Goal: Transaction & Acquisition: Purchase product/service

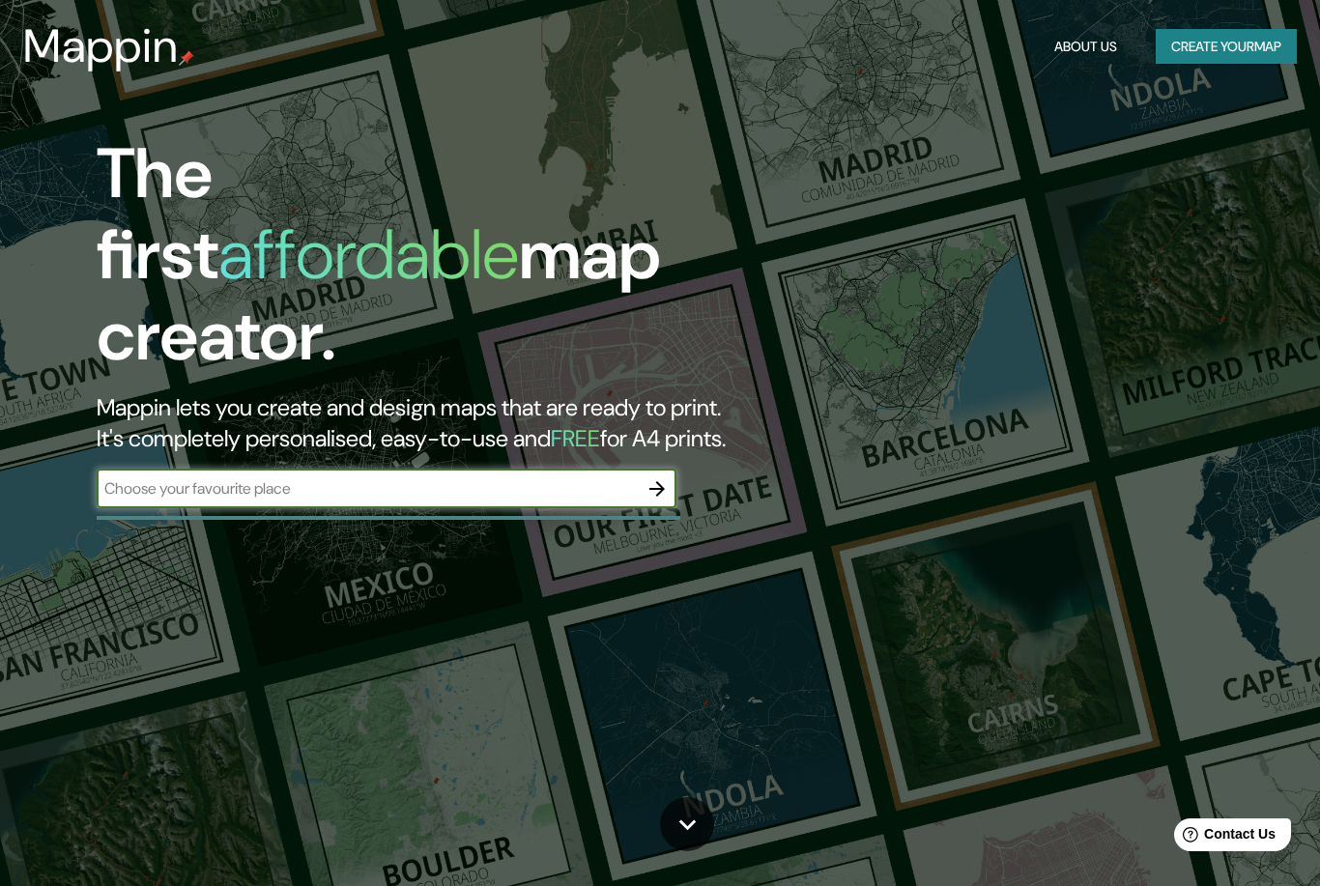
click at [360, 477] on input "text" at bounding box center [367, 488] width 541 height 22
type input "[GEOGRAPHIC_DATA], [GEOGRAPHIC_DATA], [GEOGRAPHIC_DATA], [GEOGRAPHIC_DATA], [GE…"
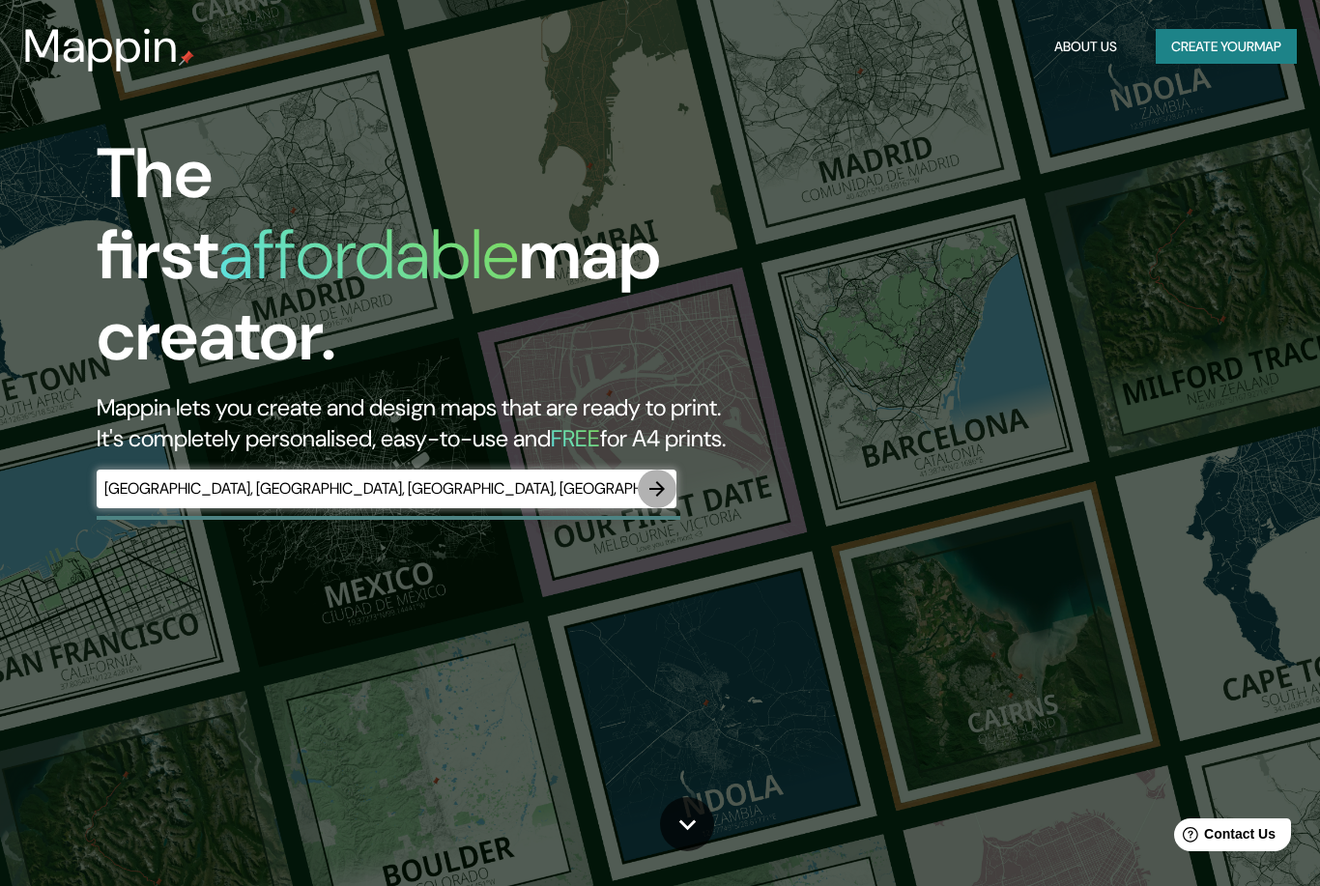
click at [661, 481] on icon "button" at bounding box center [656, 488] width 15 height 15
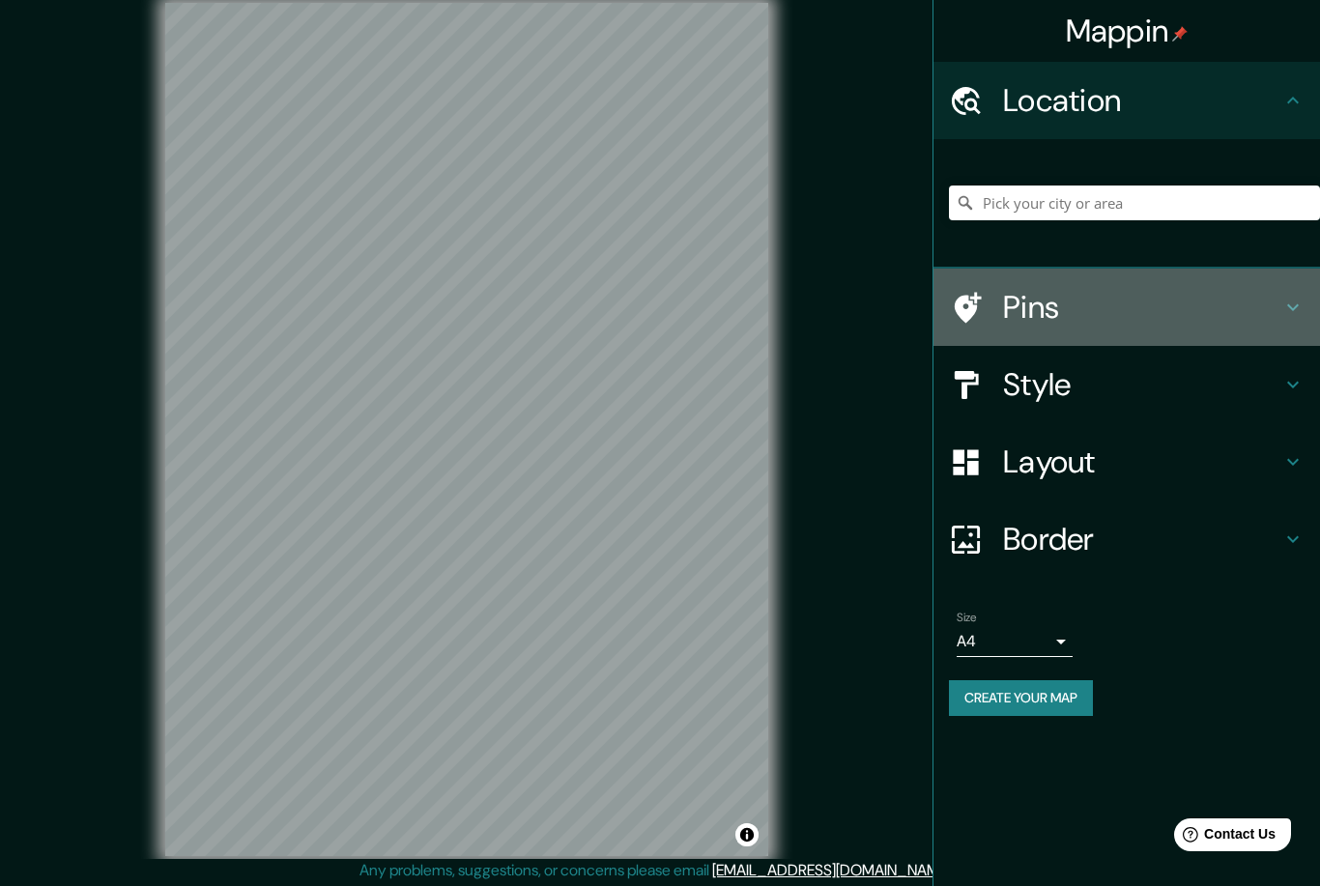
click at [1033, 305] on h4 "Pins" at bounding box center [1142, 307] width 278 height 39
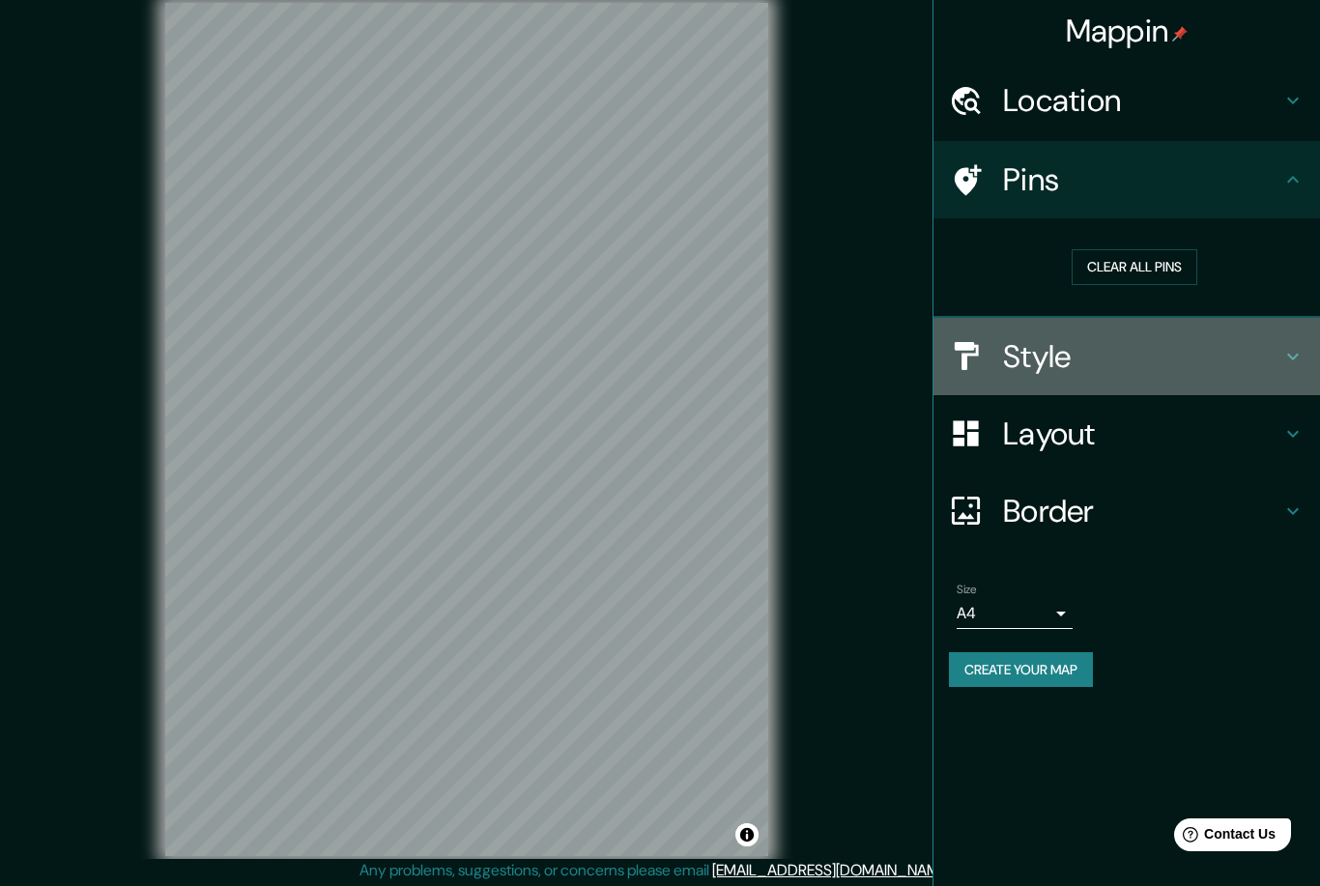
click at [1034, 366] on h4 "Style" at bounding box center [1142, 356] width 278 height 39
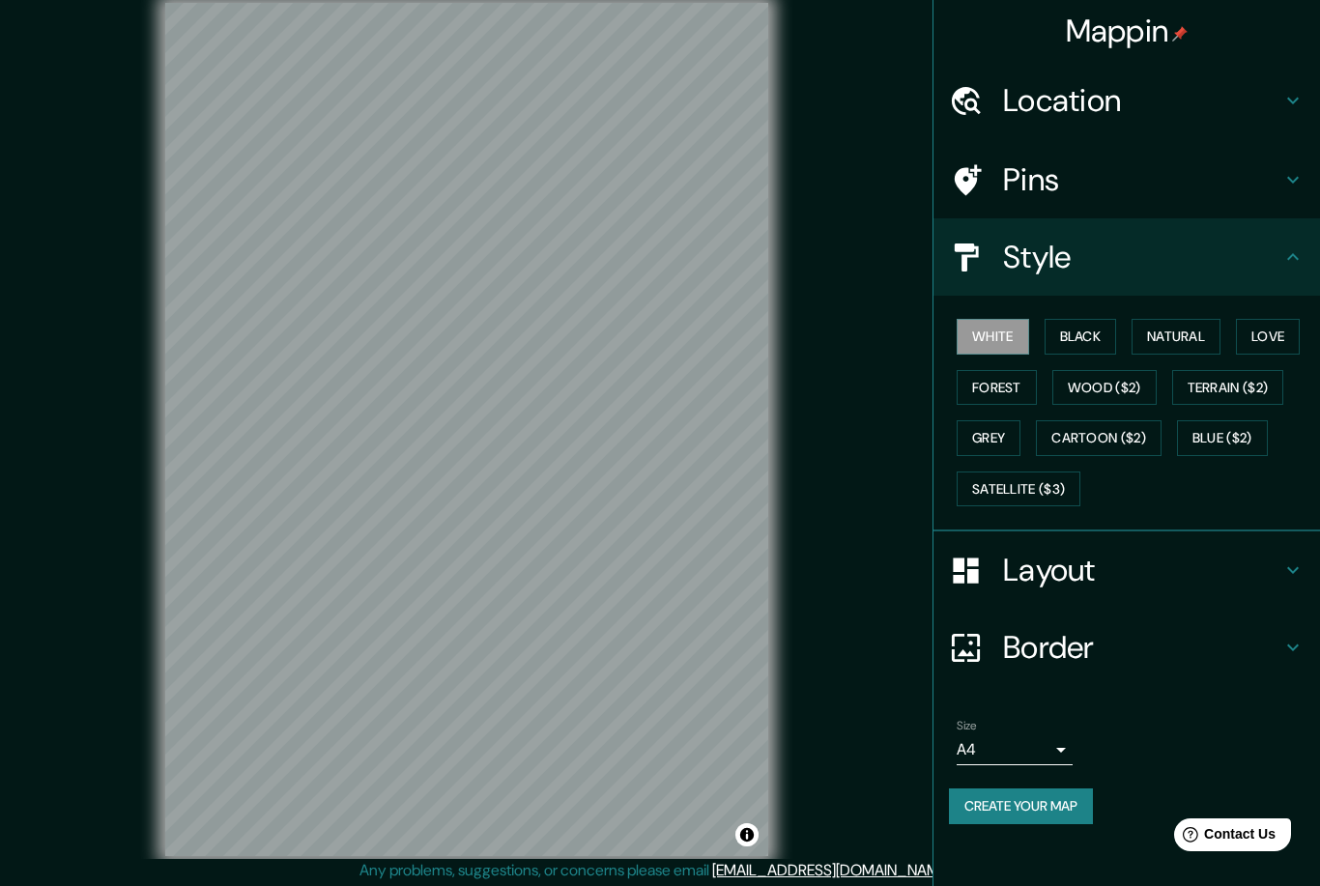
click at [1131, 103] on h4 "Location" at bounding box center [1142, 100] width 278 height 39
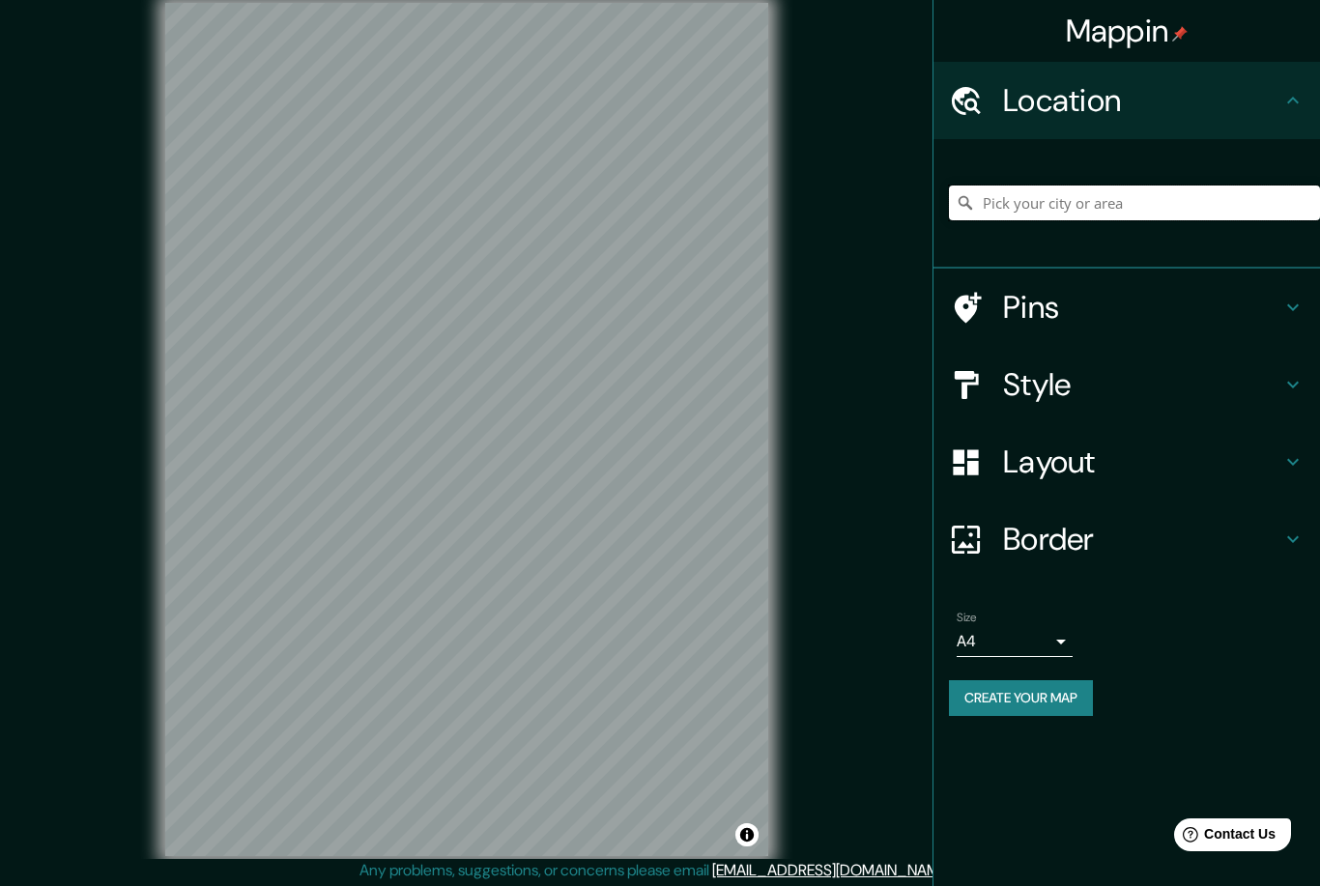
click at [1069, 215] on input "Pick your city or area" at bounding box center [1134, 202] width 371 height 35
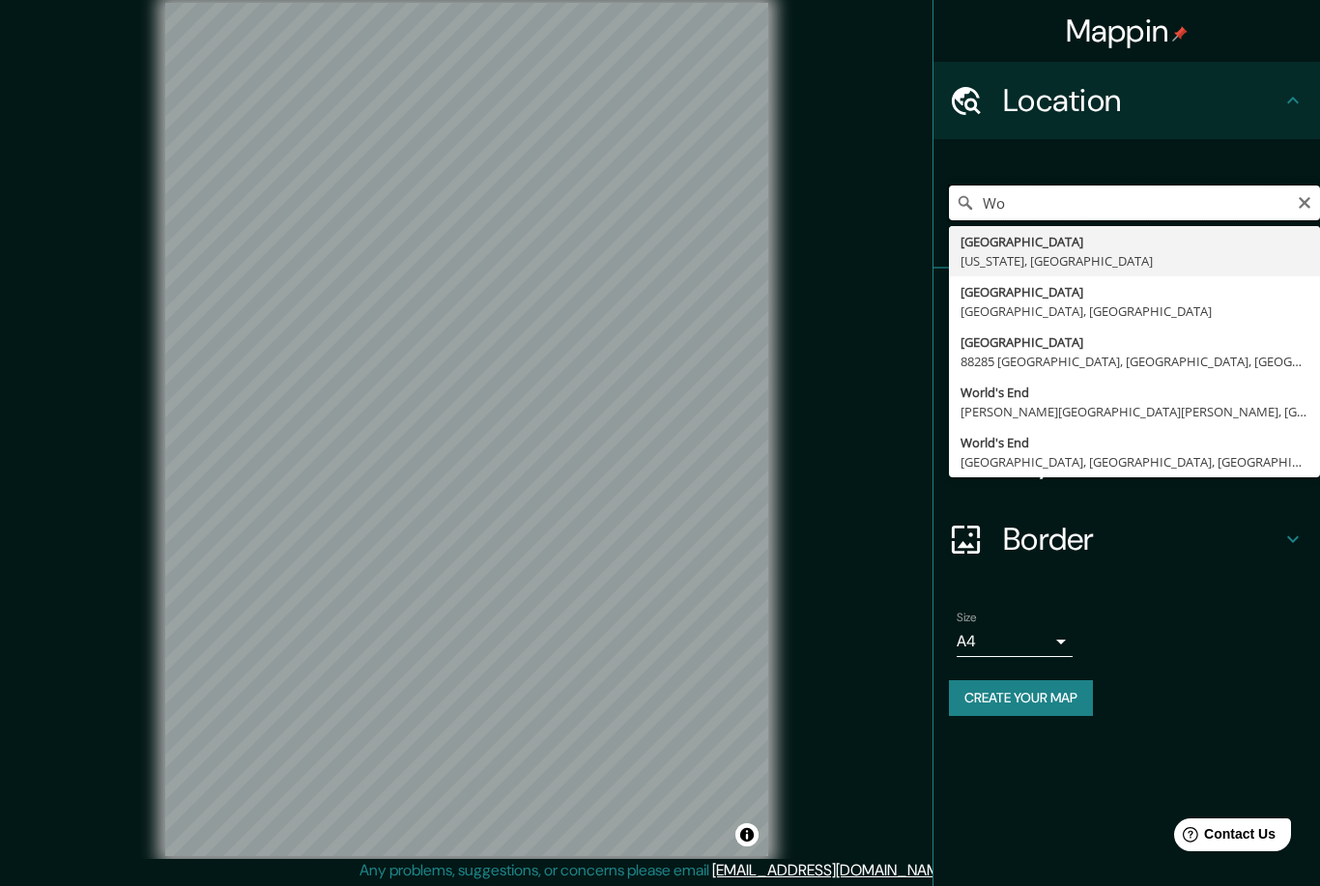
type input "W"
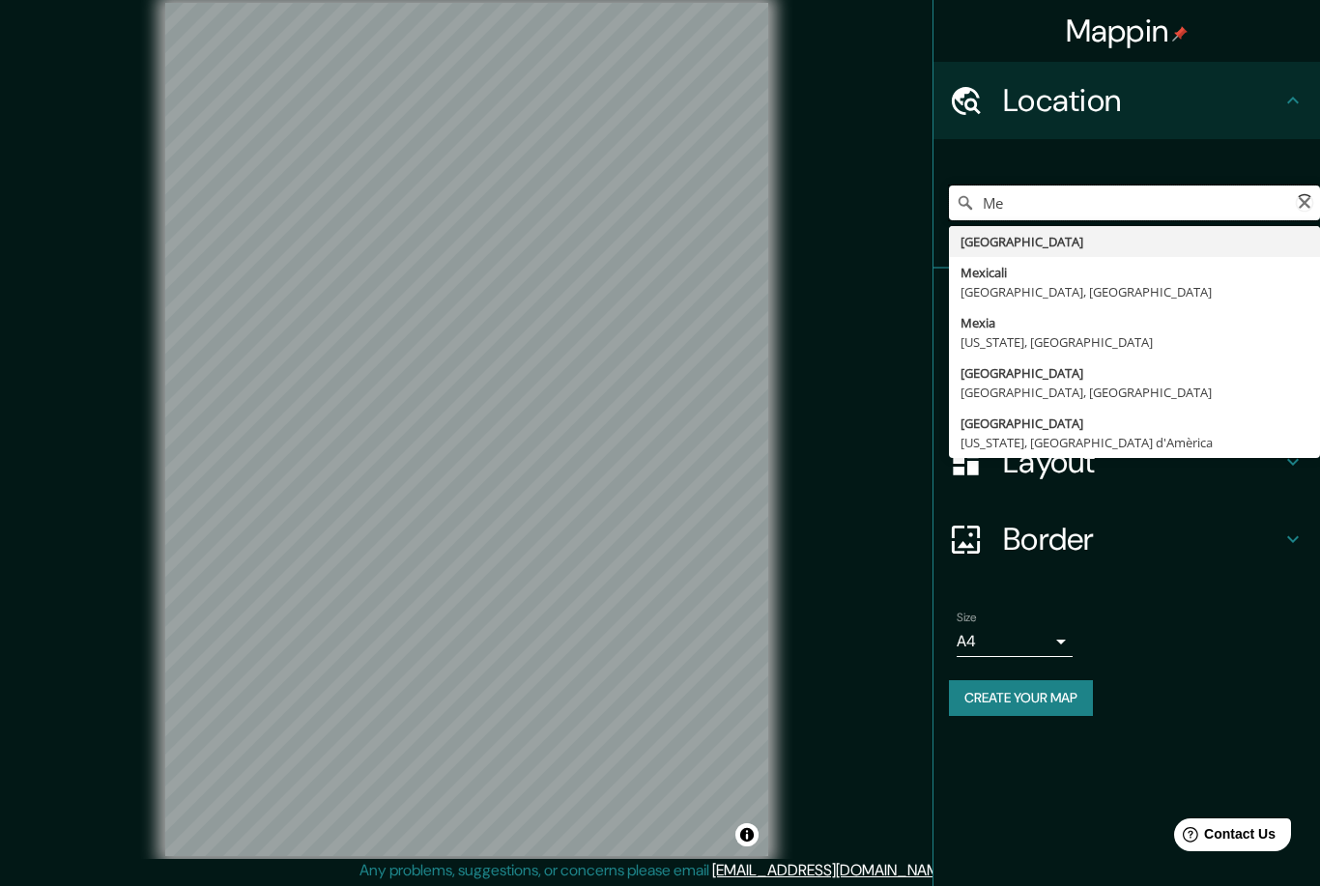
type input "M"
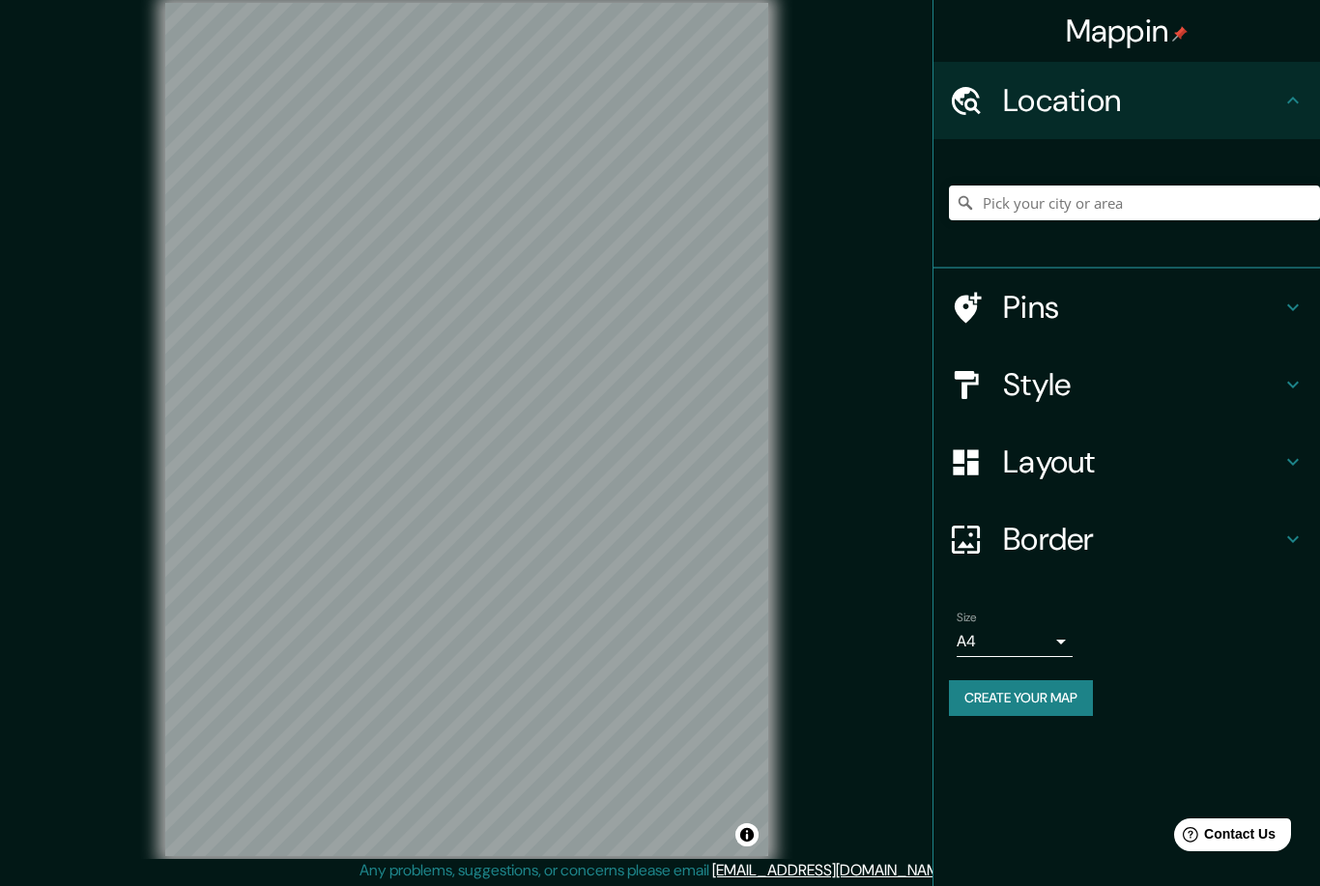
click at [1250, 117] on h4 "Location" at bounding box center [1142, 100] width 278 height 39
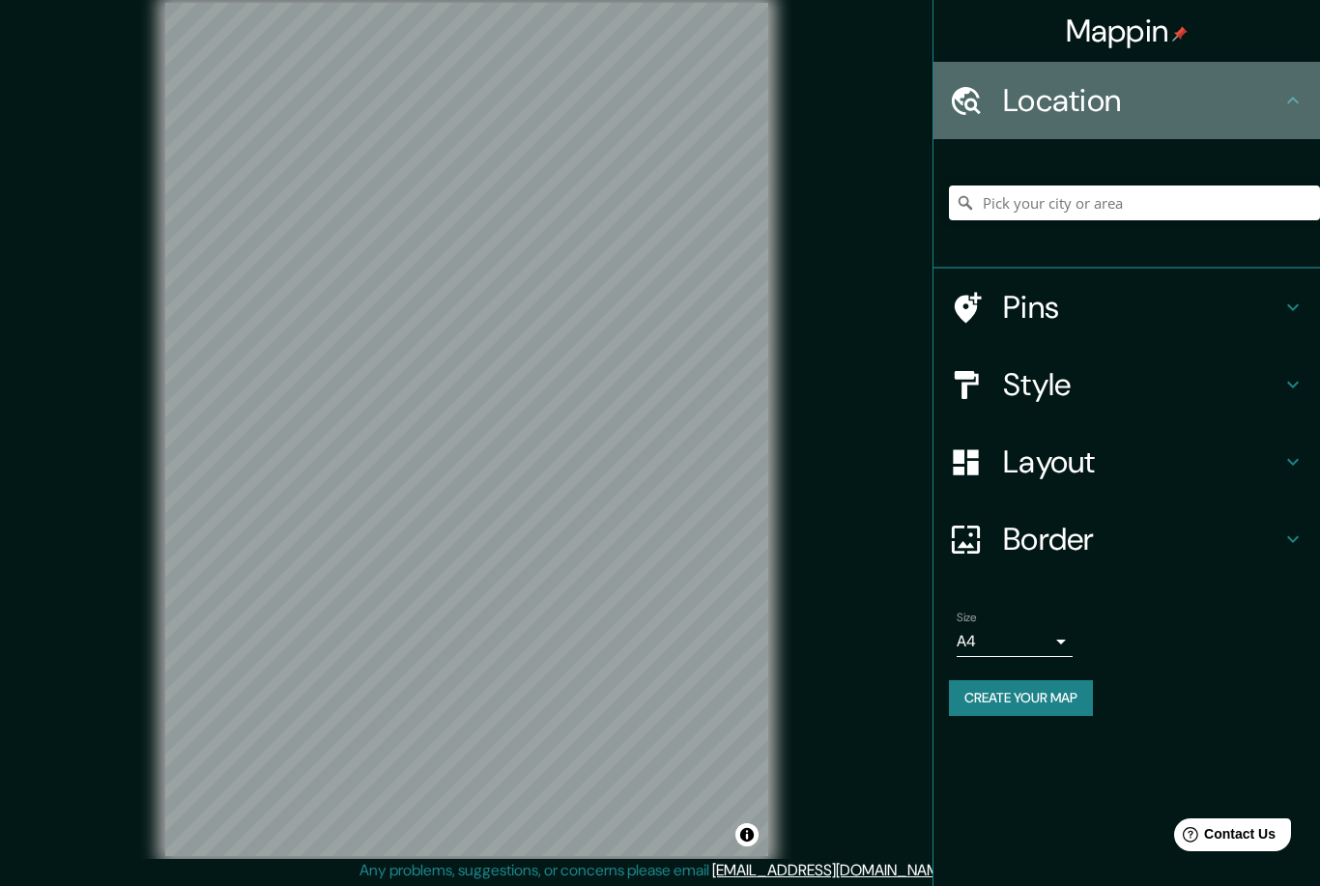
click at [1294, 106] on icon at bounding box center [1292, 100] width 23 height 23
click at [1294, 107] on icon at bounding box center [1292, 100] width 23 height 23
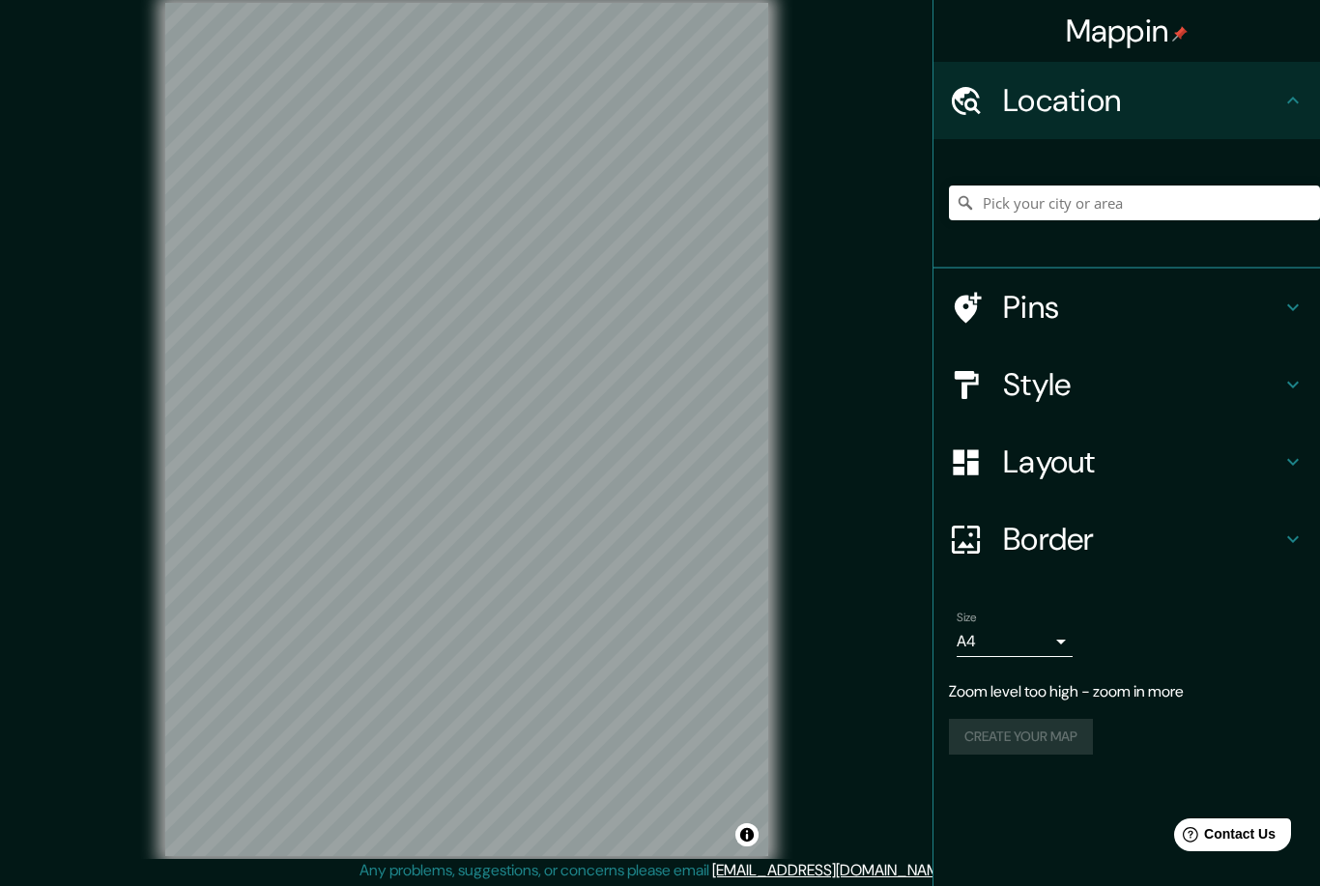
click at [1068, 638] on body "Mappin Location Pins Style Layout Border Choose a border. Hint : you can make l…" at bounding box center [660, 443] width 1320 height 886
click at [1011, 715] on li "A3" at bounding box center [1014, 712] width 116 height 35
click at [975, 635] on body "Mappin Location Pins Style Layout Border Choose a border. Hint : you can make l…" at bounding box center [660, 443] width 1320 height 886
click at [981, 681] on li "A4" at bounding box center [1014, 677] width 116 height 35
type input "single"
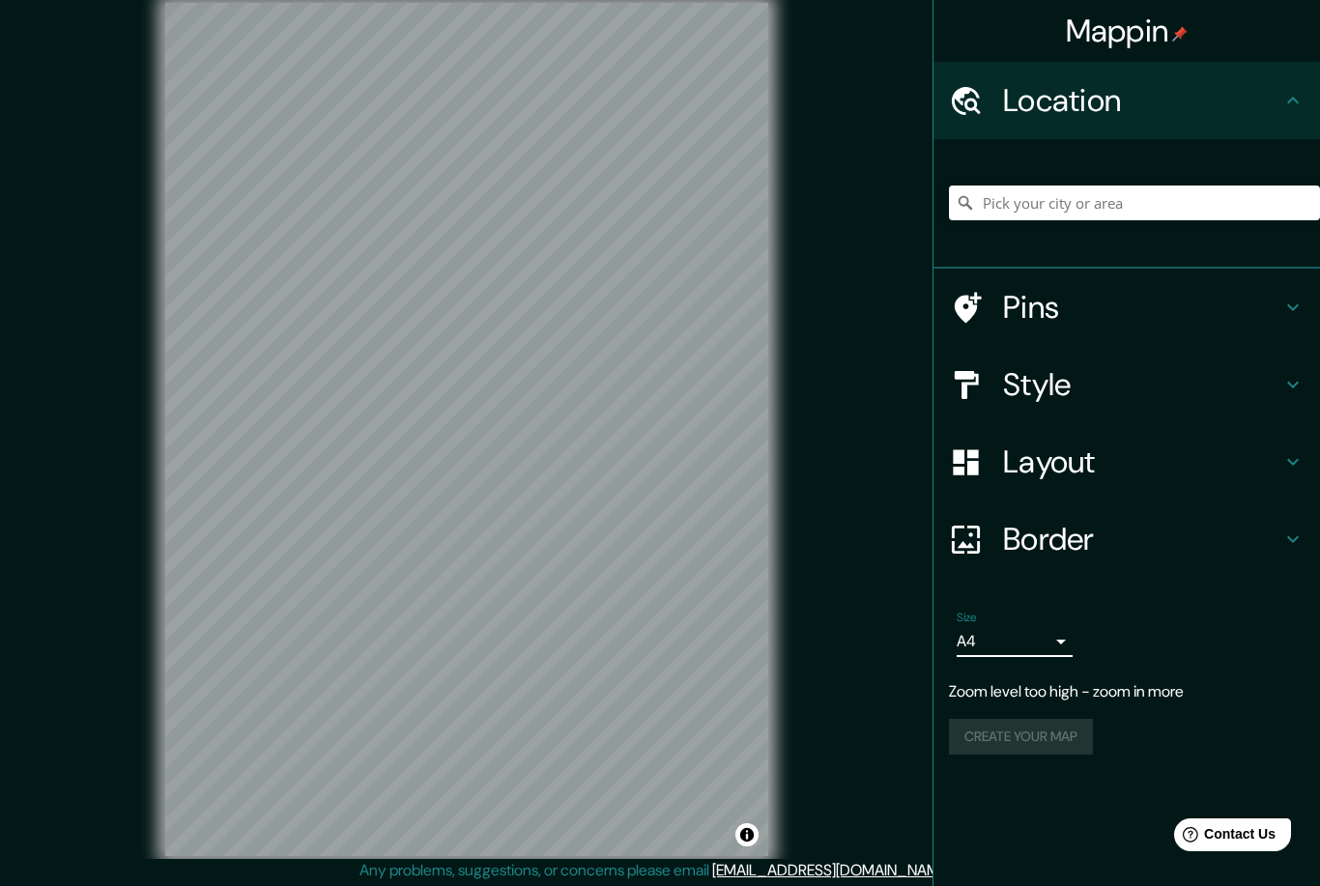
click at [1045, 522] on h4 "Border" at bounding box center [1142, 539] width 278 height 39
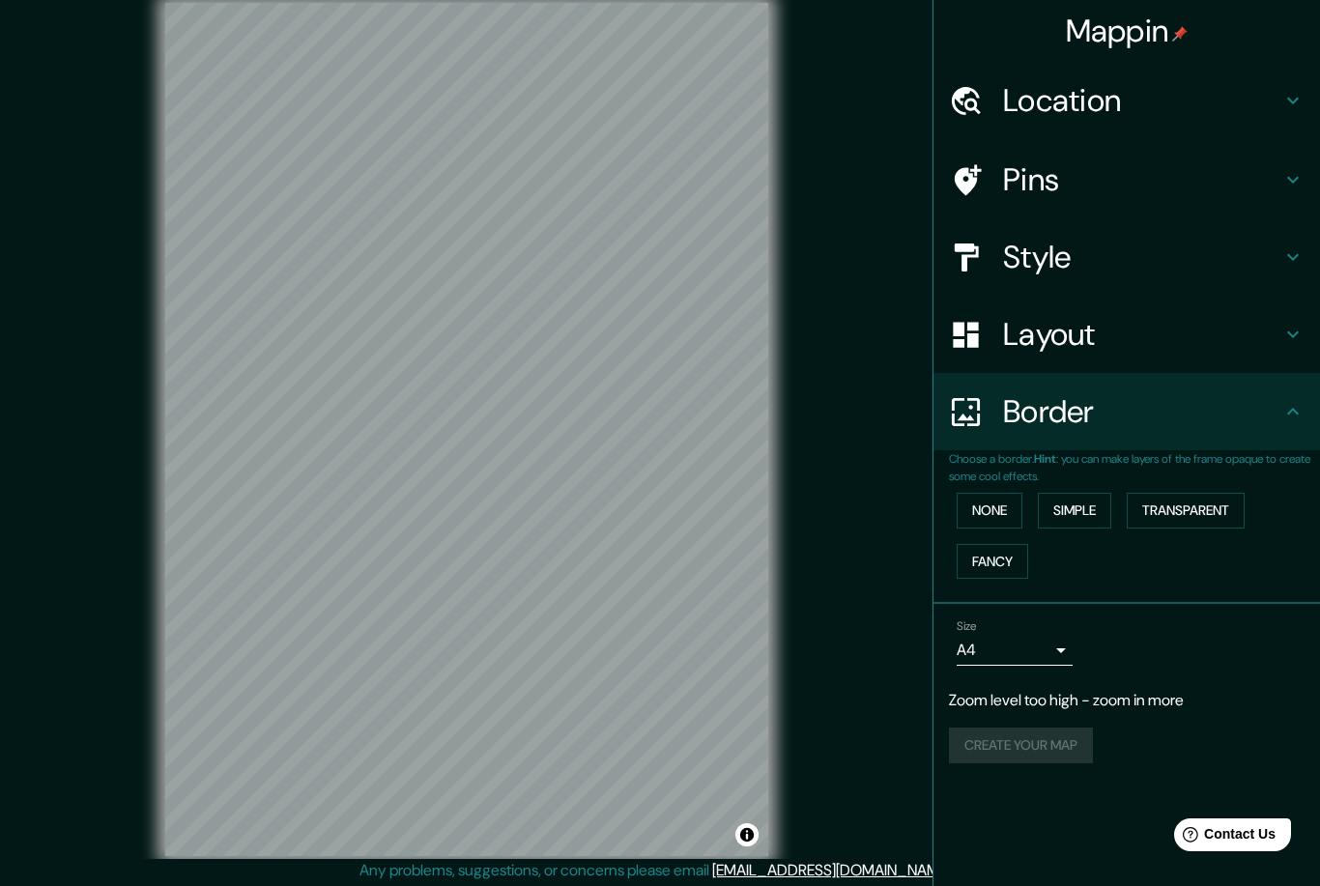
click at [1064, 403] on h4 "Border" at bounding box center [1142, 411] width 278 height 39
click at [1076, 331] on h4 "Layout" at bounding box center [1142, 334] width 278 height 39
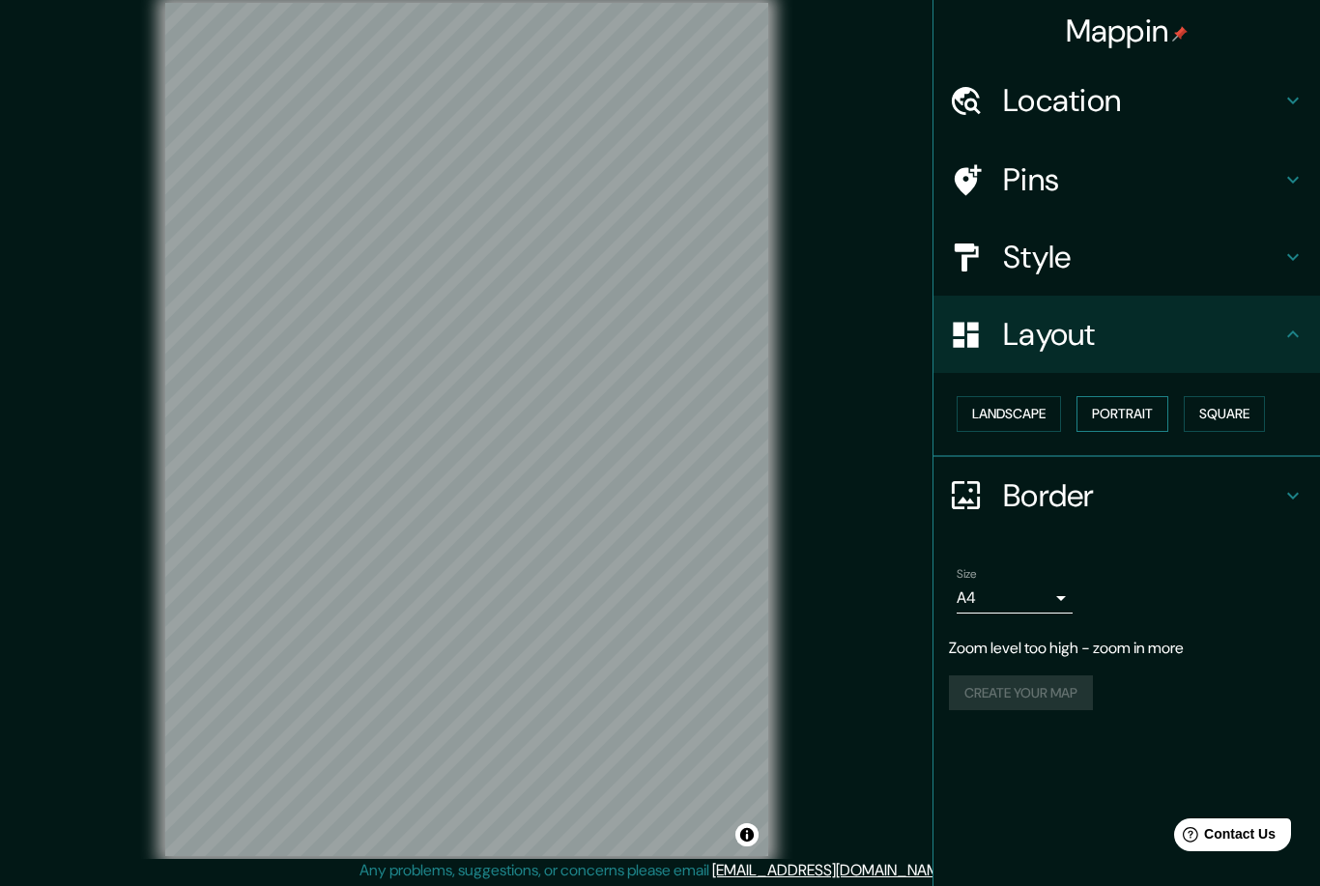
click at [1121, 421] on button "Portrait" at bounding box center [1122, 414] width 92 height 36
click at [1109, 407] on button "Portrait" at bounding box center [1122, 414] width 92 height 36
click at [1006, 414] on button "Landscape" at bounding box center [1008, 414] width 104 height 36
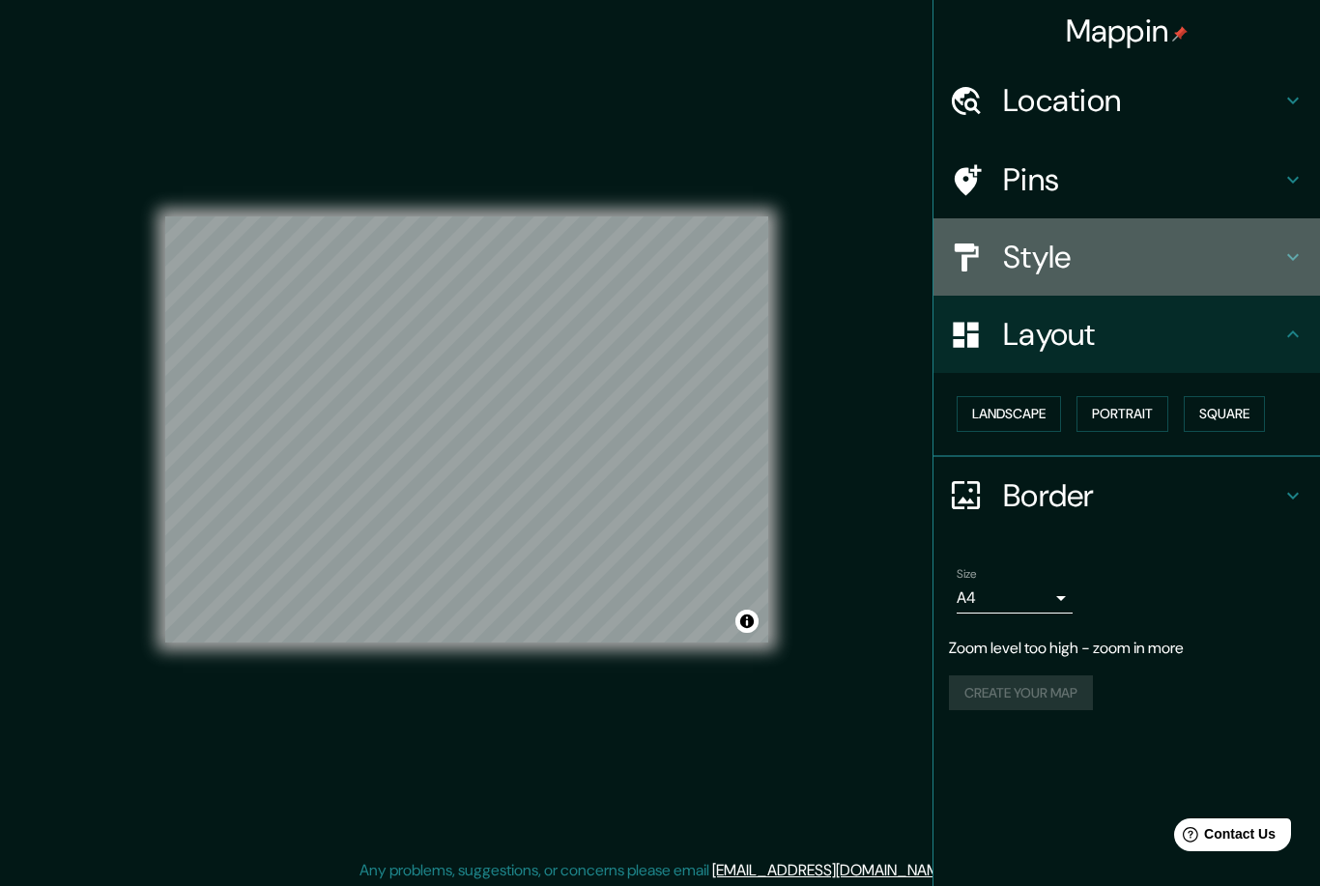
click at [1074, 247] on h4 "Style" at bounding box center [1142, 257] width 278 height 39
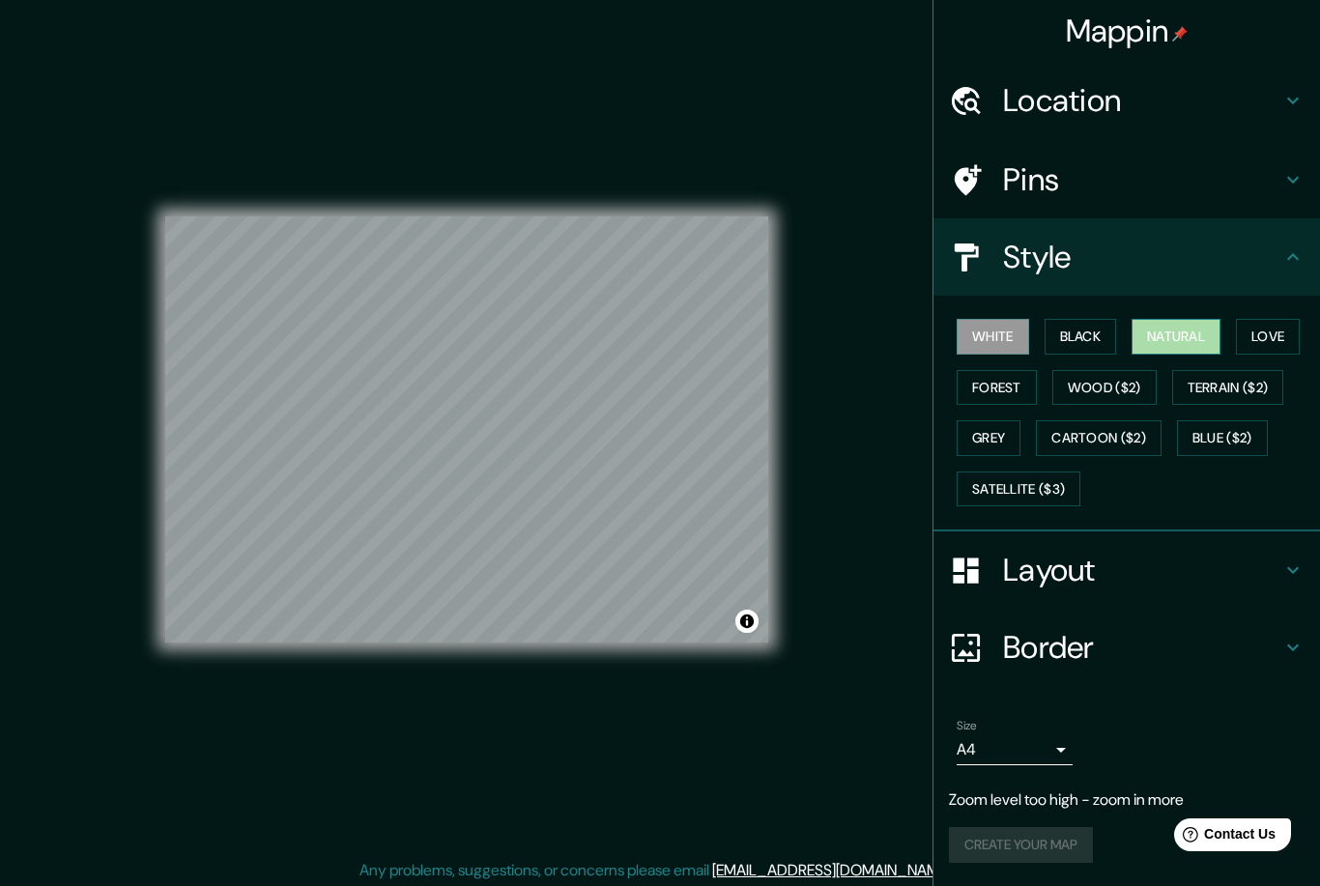
click at [1189, 339] on button "Natural" at bounding box center [1175, 337] width 89 height 36
click at [972, 389] on button "Forest" at bounding box center [996, 388] width 80 height 36
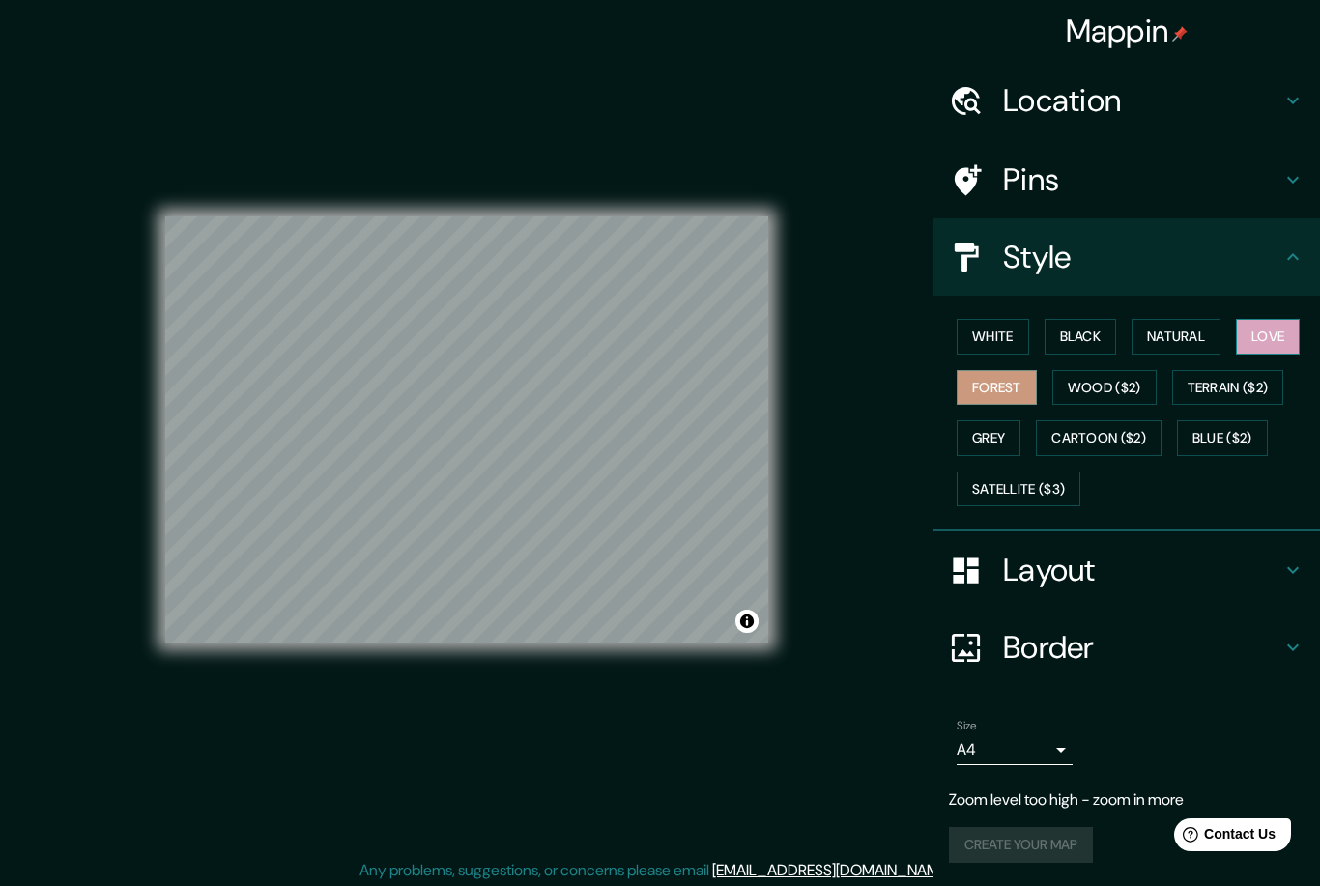
click at [1283, 334] on button "Love" at bounding box center [1268, 337] width 64 height 36
click at [995, 383] on button "Forest" at bounding box center [996, 388] width 80 height 36
click at [993, 435] on button "Grey" at bounding box center [988, 438] width 64 height 36
click at [995, 391] on button "Forest" at bounding box center [996, 388] width 80 height 36
click at [1051, 182] on h4 "Pins" at bounding box center [1142, 179] width 278 height 39
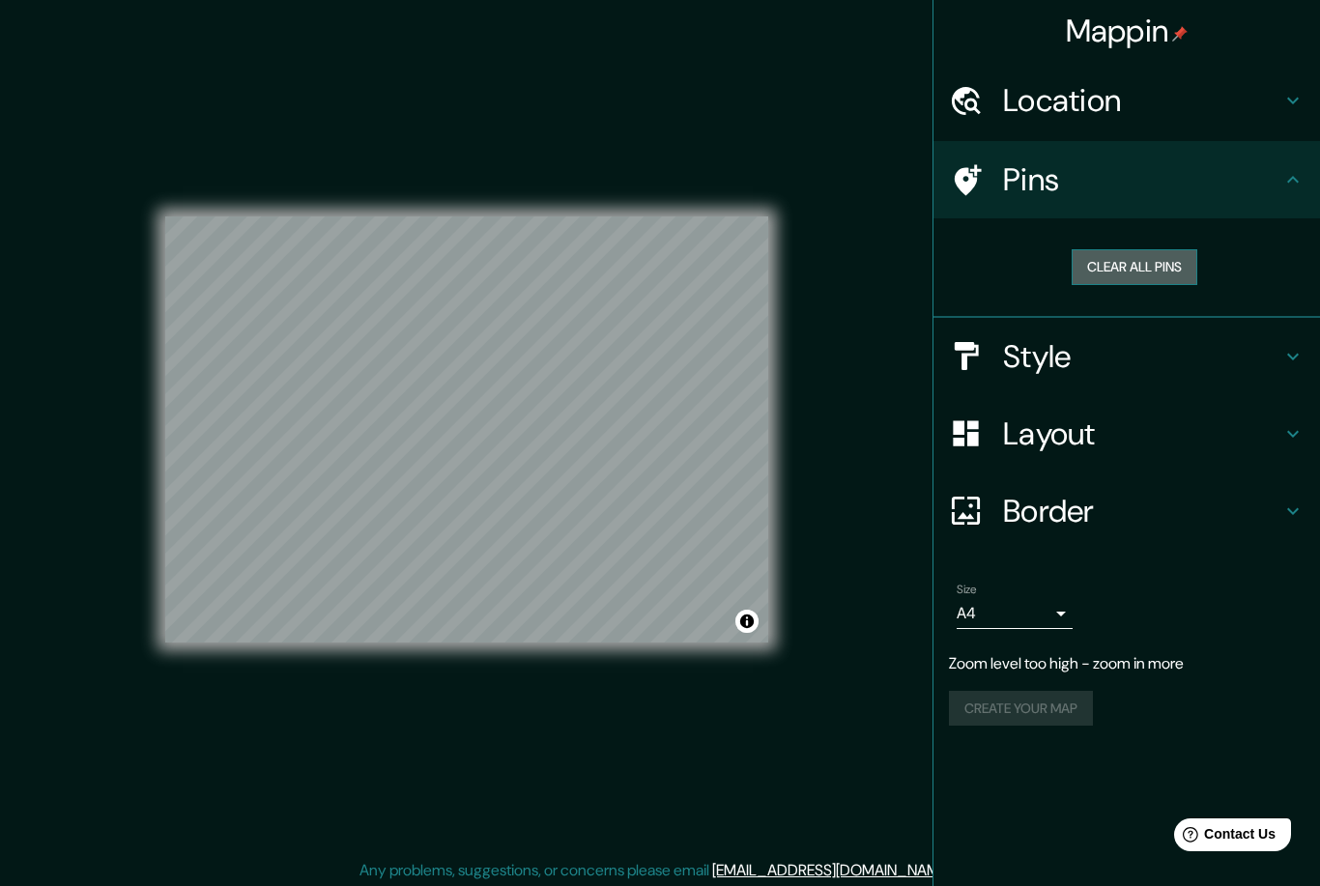
click at [1123, 265] on button "Clear all pins" at bounding box center [1134, 267] width 126 height 36
click at [987, 117] on div "Location" at bounding box center [1126, 100] width 386 height 77
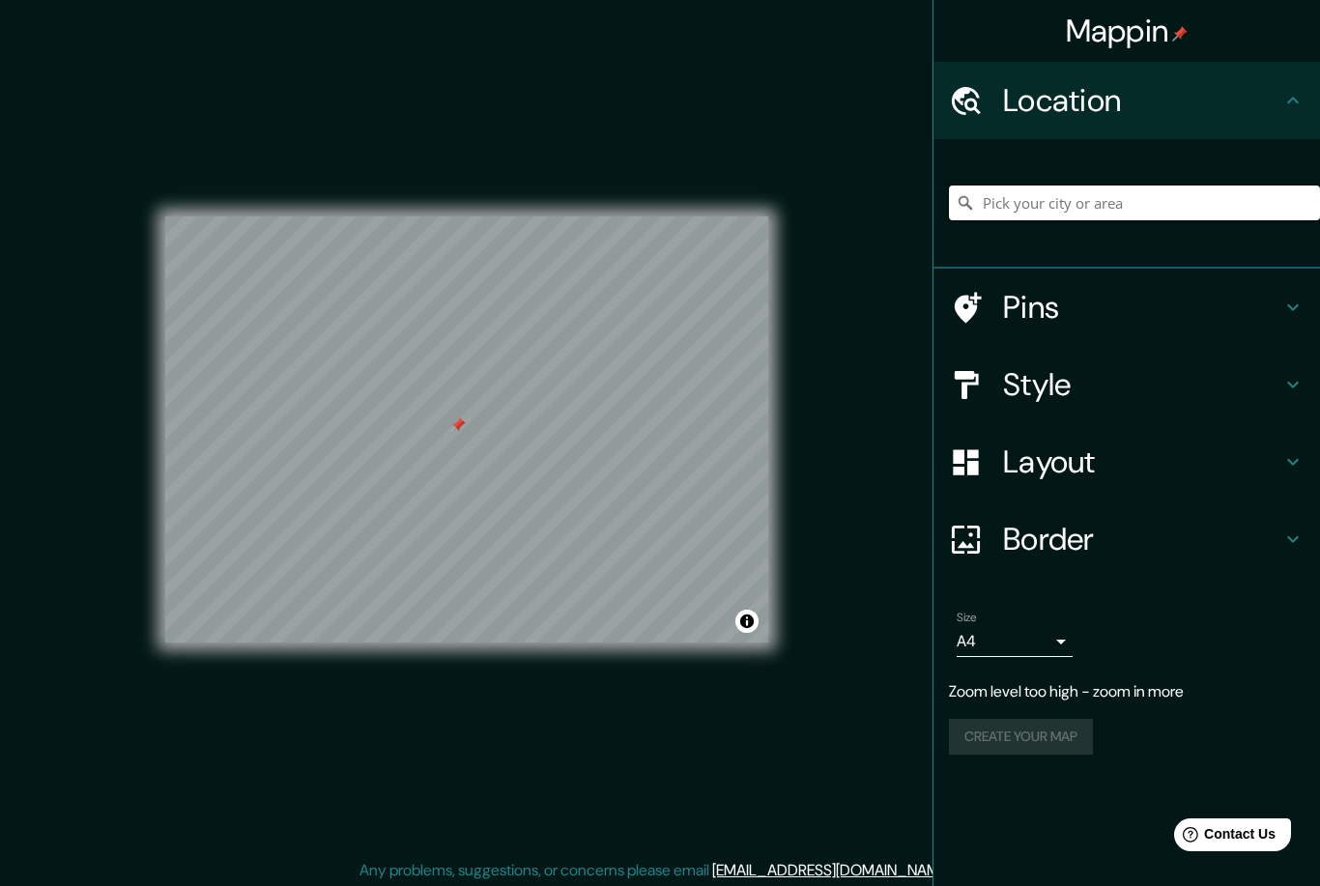
click at [1018, 206] on input "Pick your city or area" at bounding box center [1134, 202] width 371 height 35
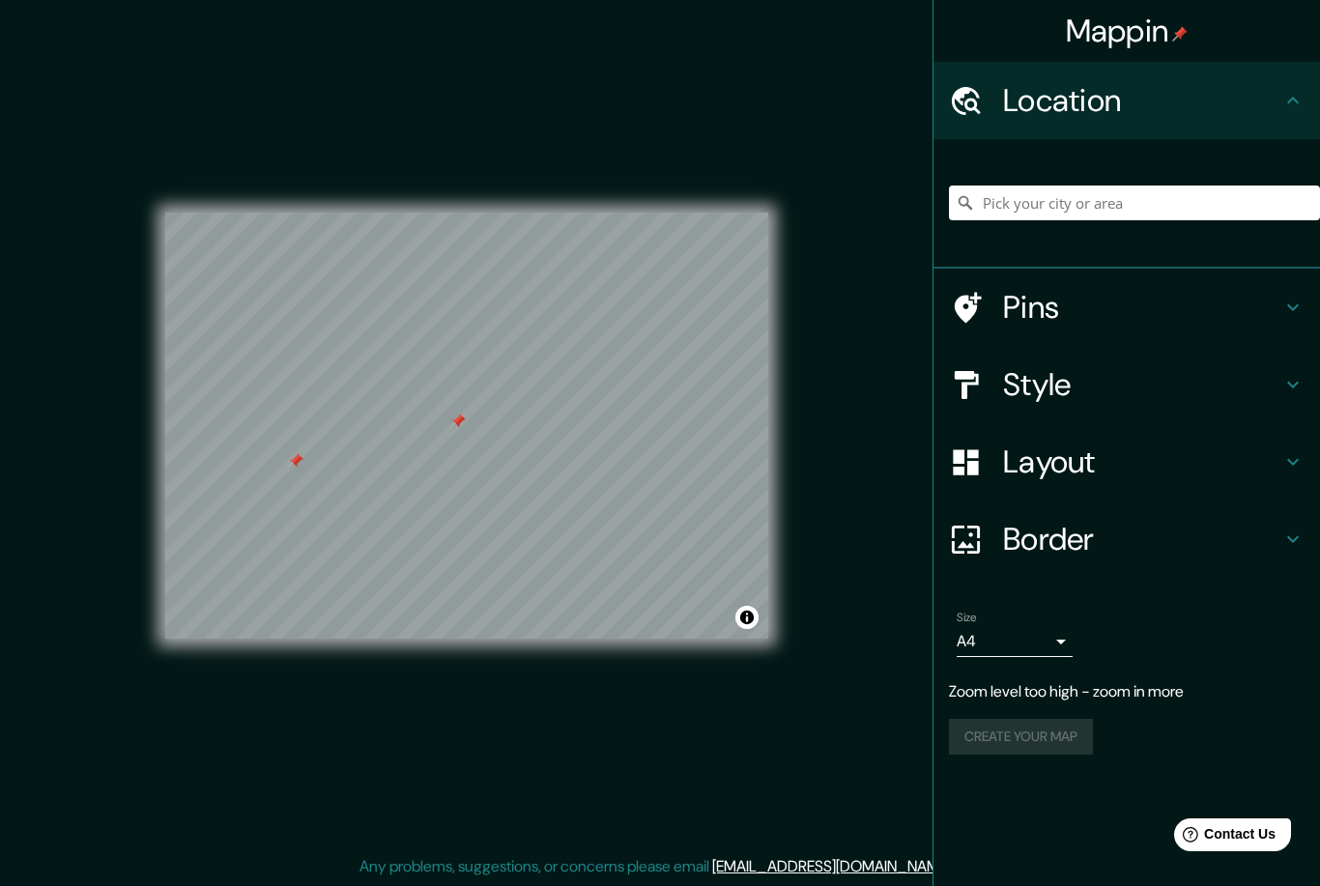
click at [1037, 726] on div "Create your map" at bounding box center [1126, 737] width 355 height 36
click at [1050, 763] on div "Size A4 single Zoom level too high - zoom in more Create your map" at bounding box center [1126, 686] width 355 height 167
